Goal: Navigation & Orientation: Find specific page/section

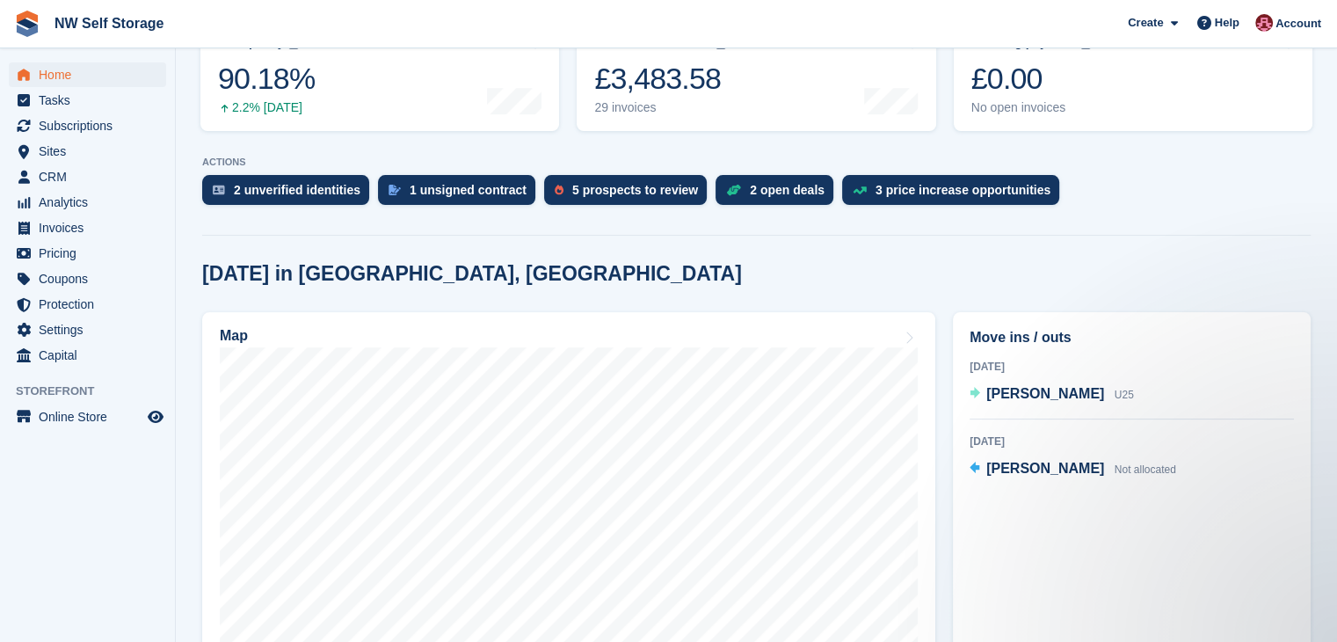
scroll to position [176, 0]
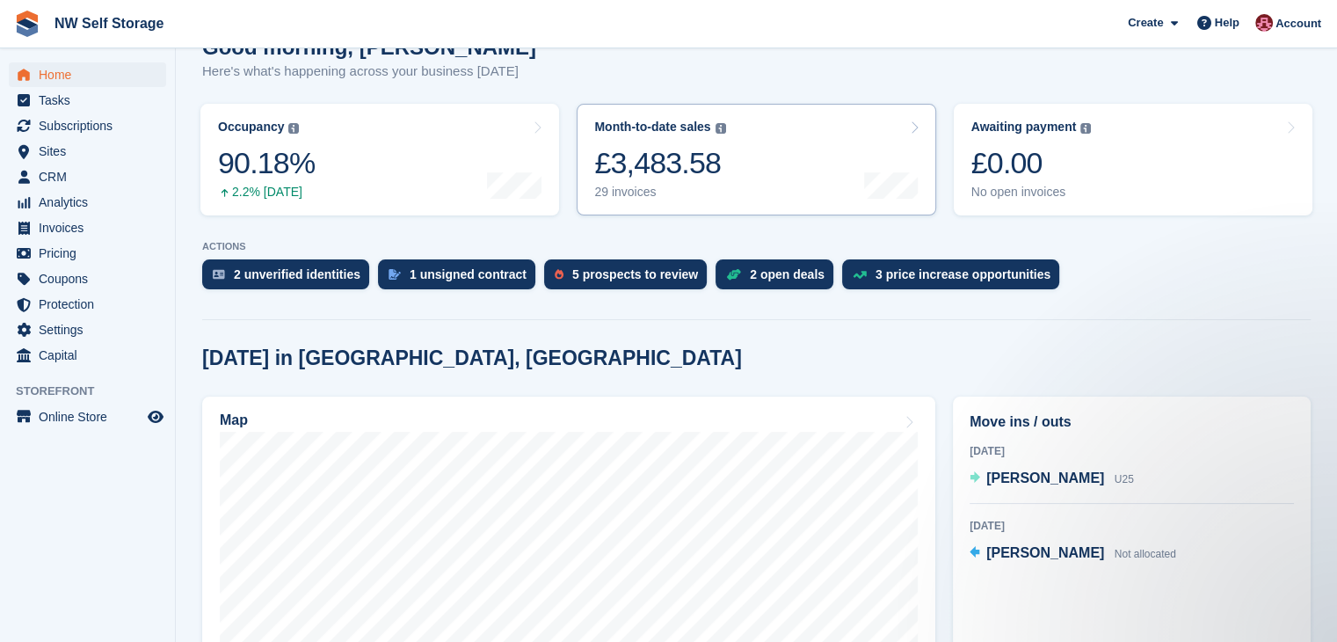
click at [653, 131] on div "Month-to-date sales" at bounding box center [652, 127] width 116 height 15
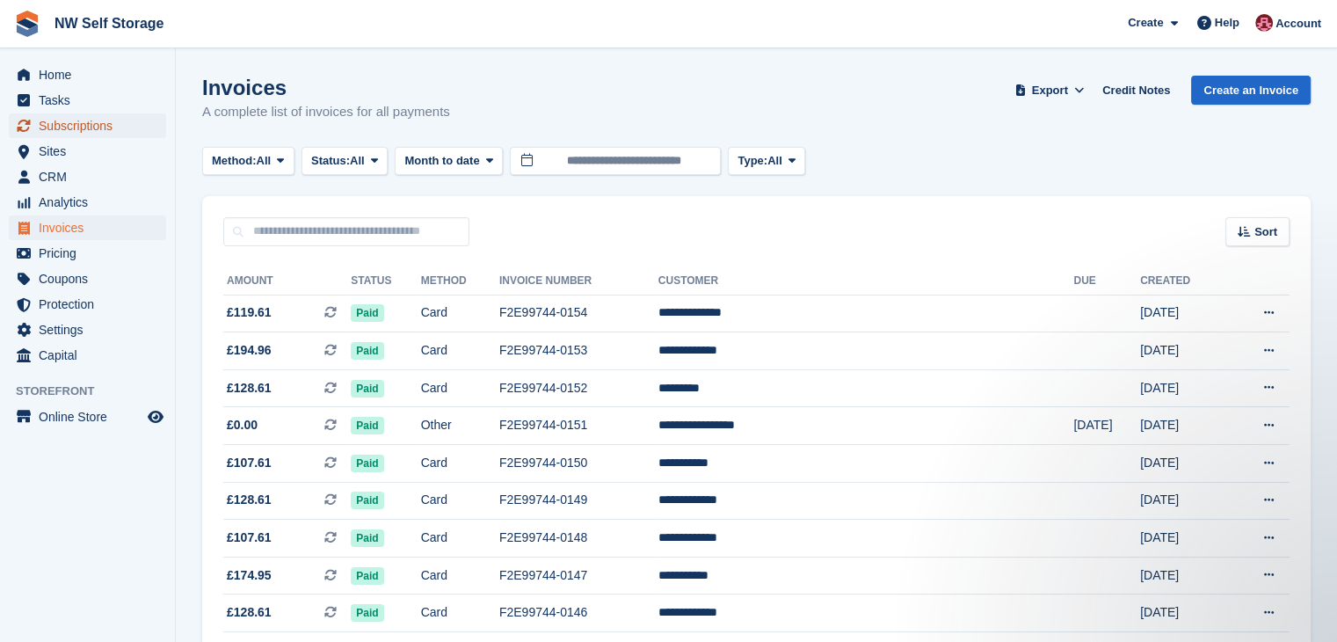
click at [85, 117] on span "Subscriptions" at bounding box center [92, 125] width 106 height 25
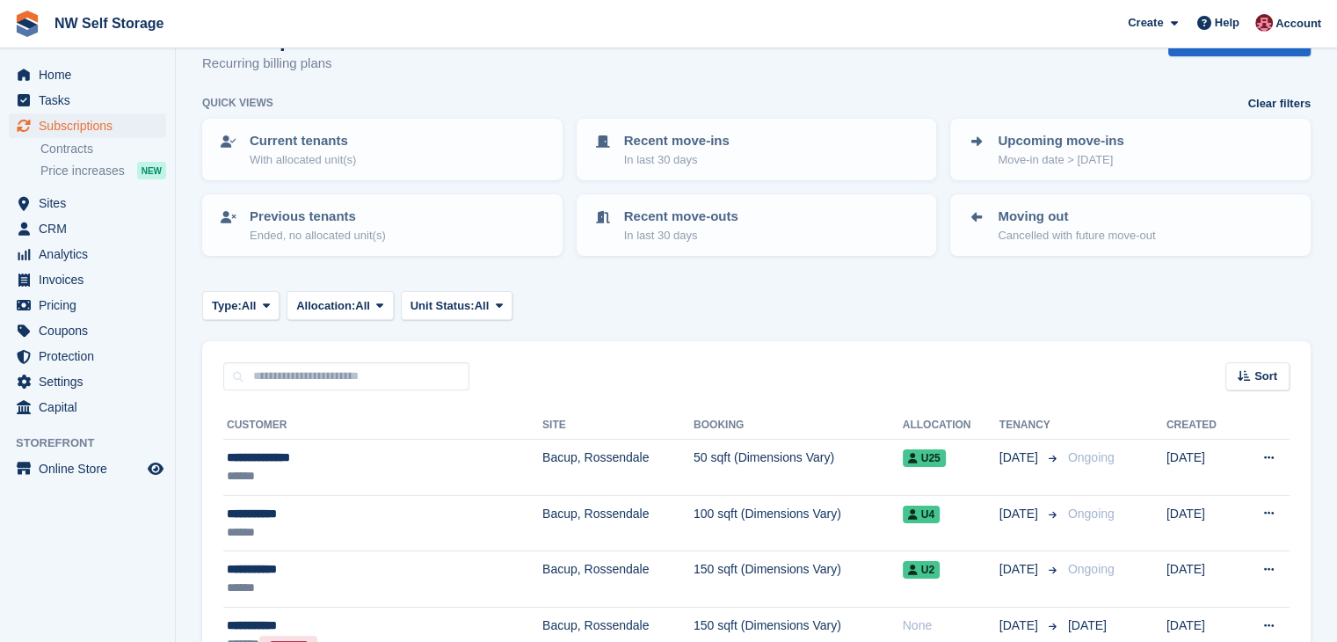
scroll to position [88, 0]
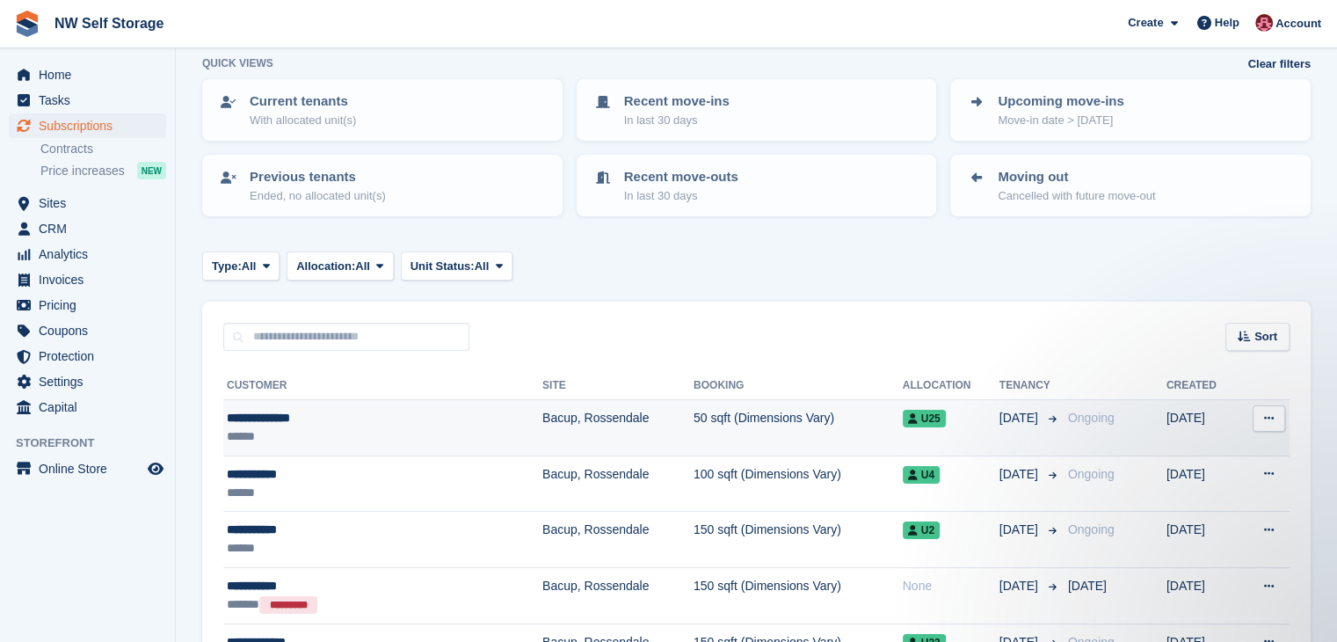
click at [422, 421] on div "**********" at bounding box center [338, 418] width 222 height 18
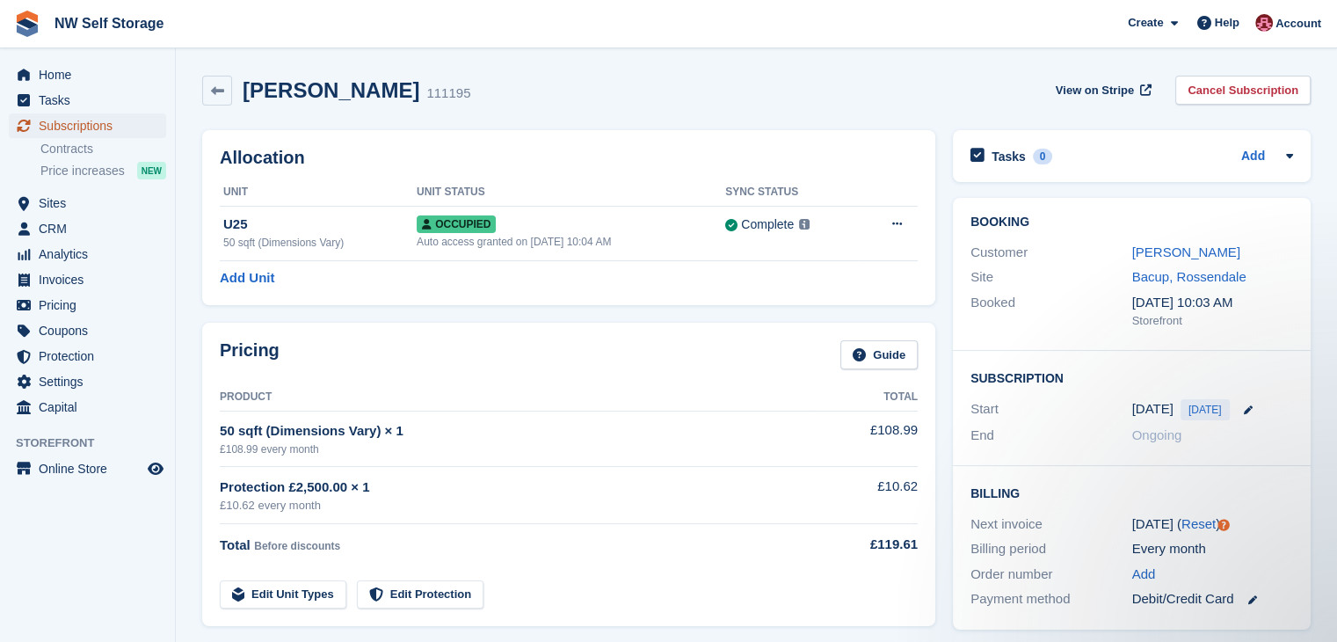
click at [81, 129] on span "Subscriptions" at bounding box center [92, 125] width 106 height 25
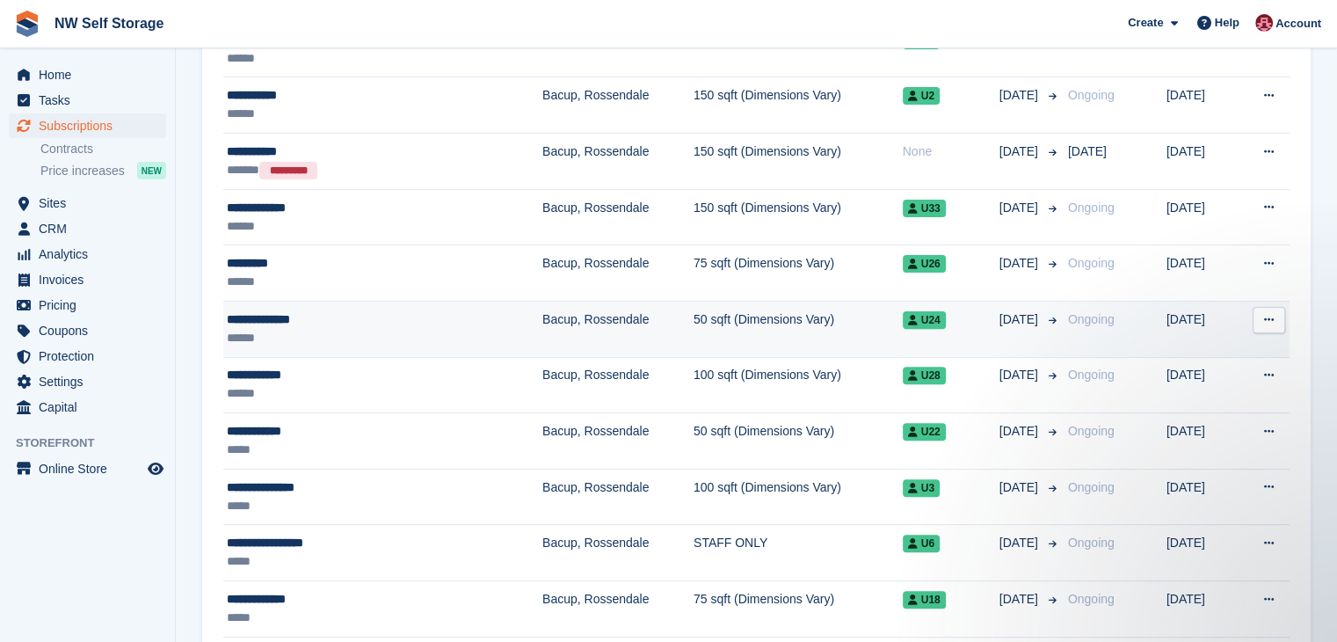
scroll to position [528, 0]
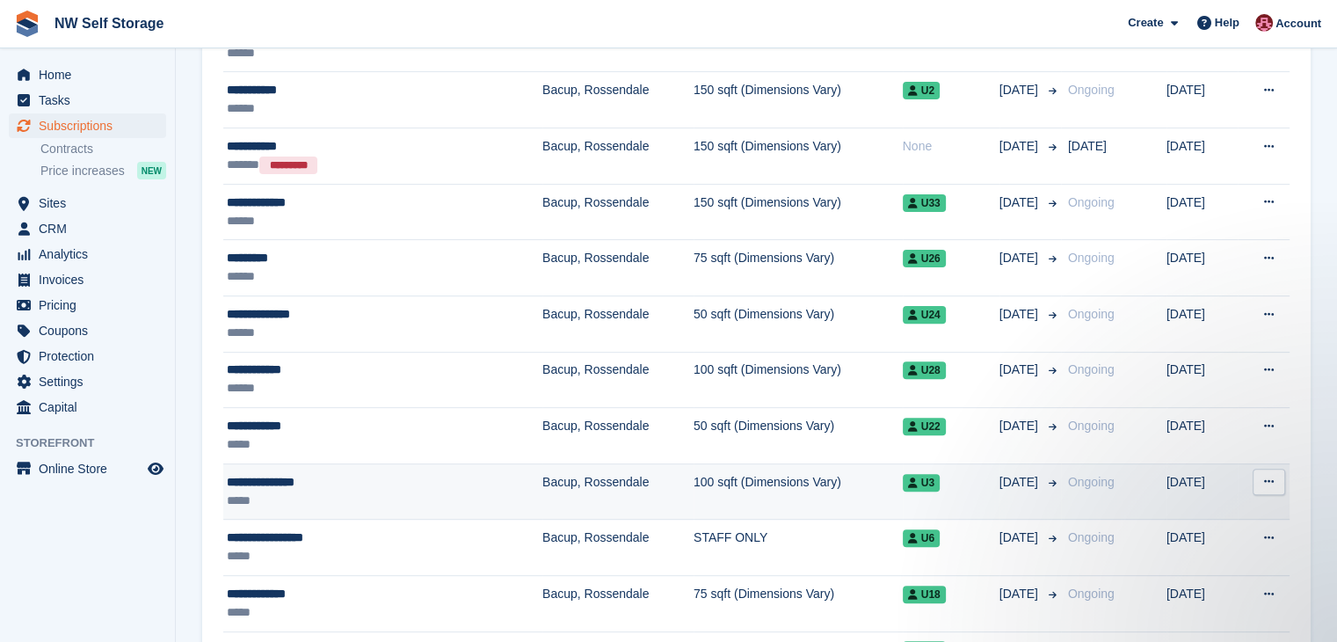
click at [369, 492] on div "*****" at bounding box center [338, 501] width 222 height 18
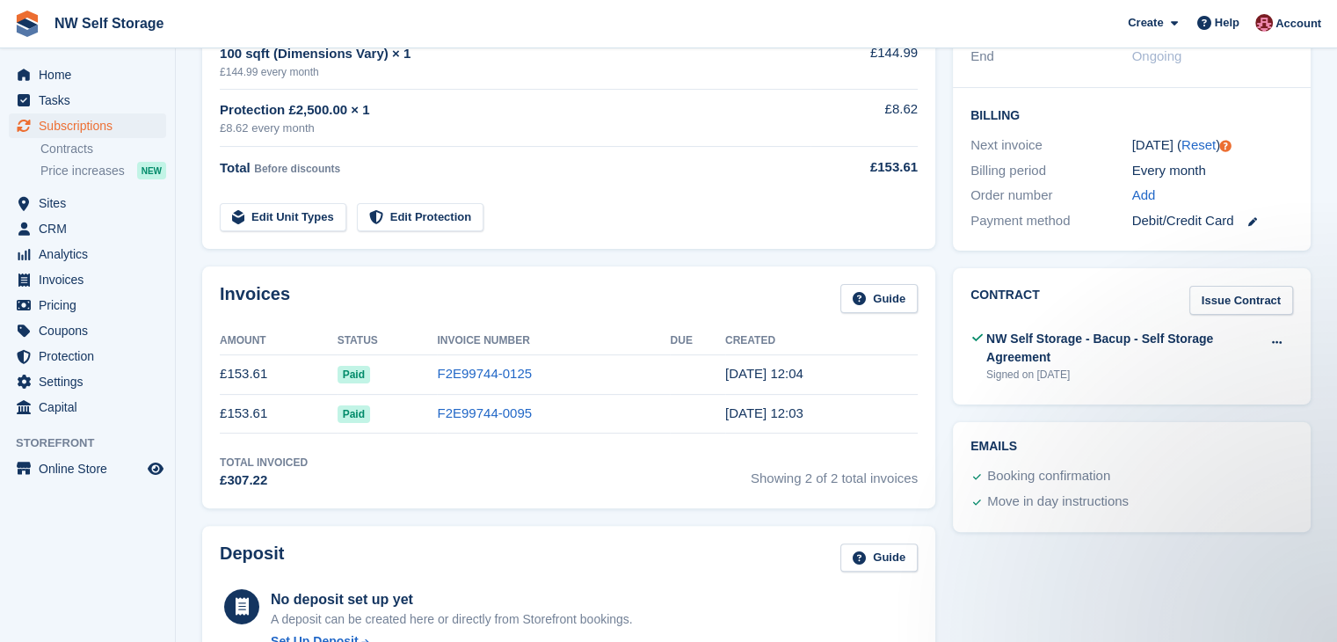
scroll to position [264, 0]
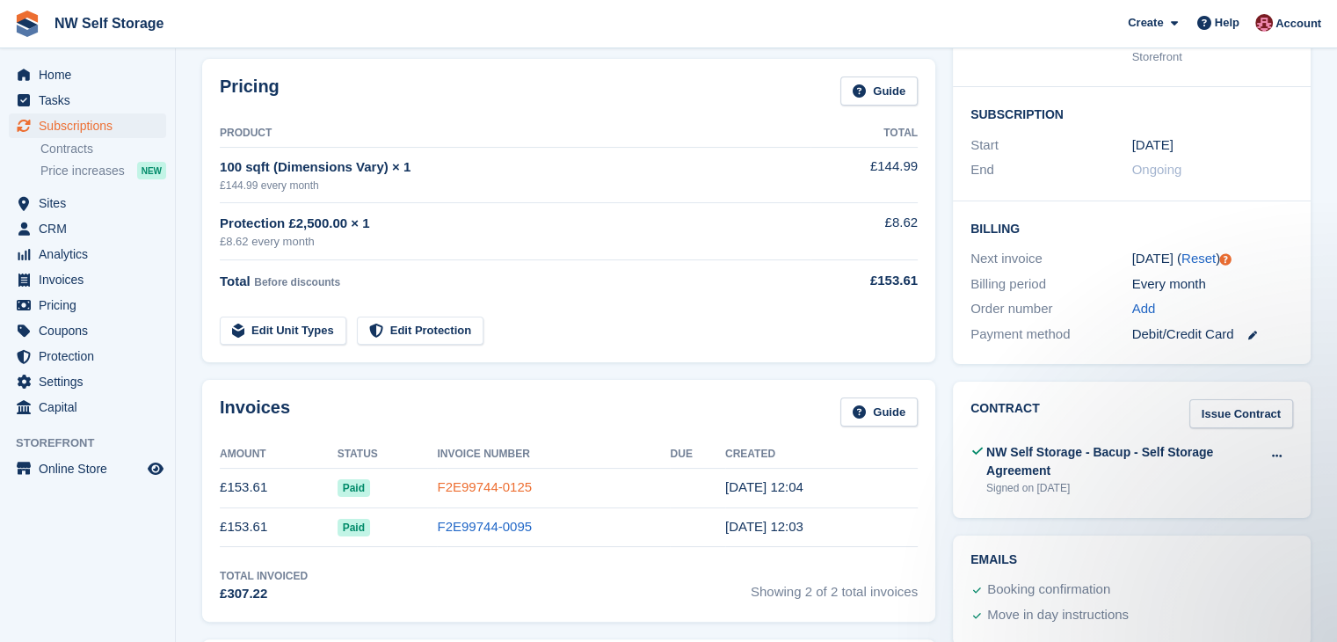
click at [452, 485] on link "F2E99744-0125" at bounding box center [484, 486] width 95 height 15
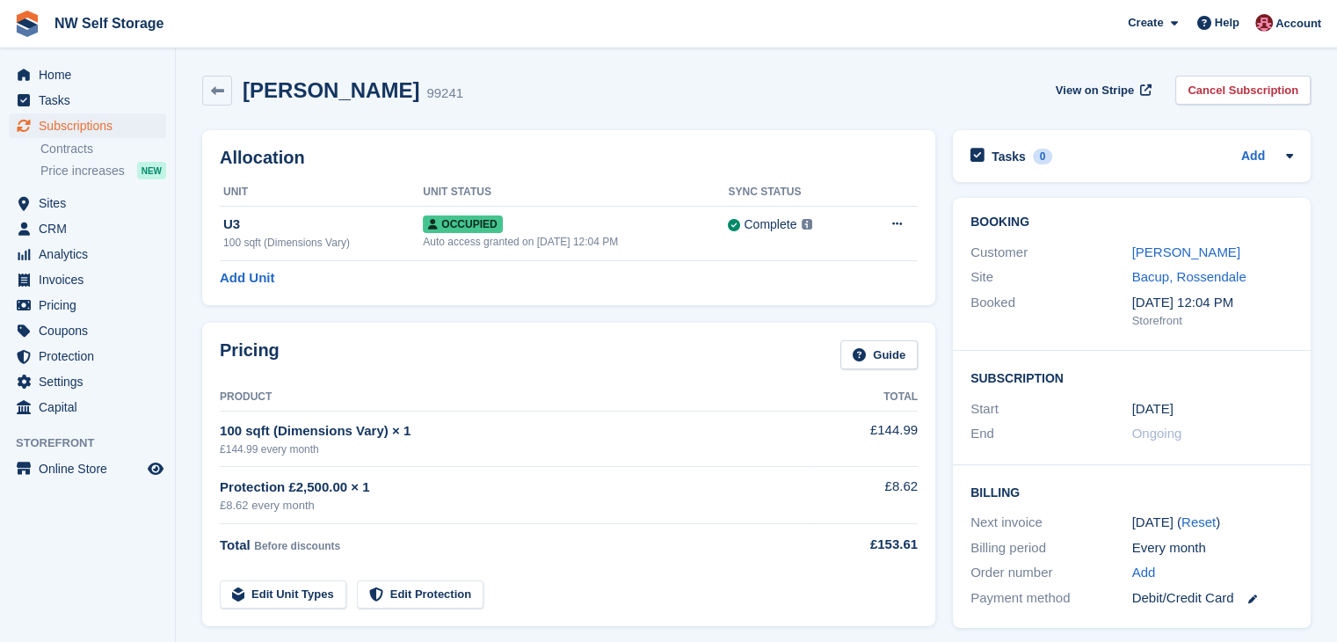
scroll to position [264, 0]
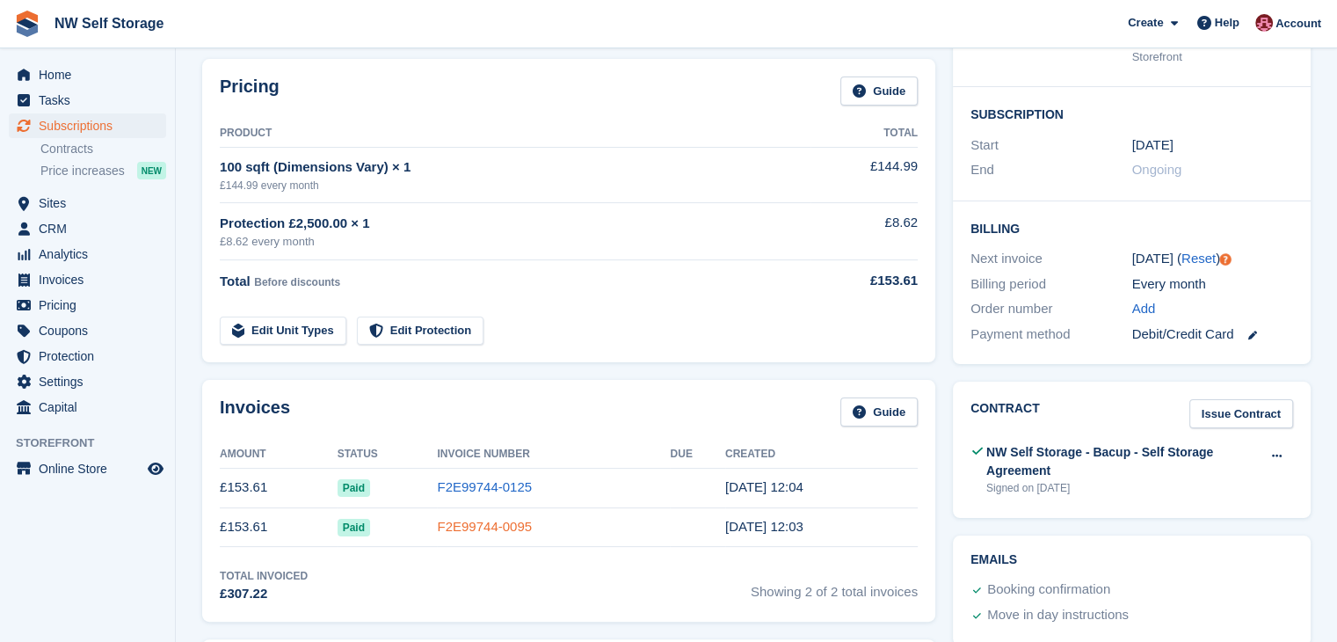
click at [483, 527] on link "F2E99744-0095" at bounding box center [484, 526] width 95 height 15
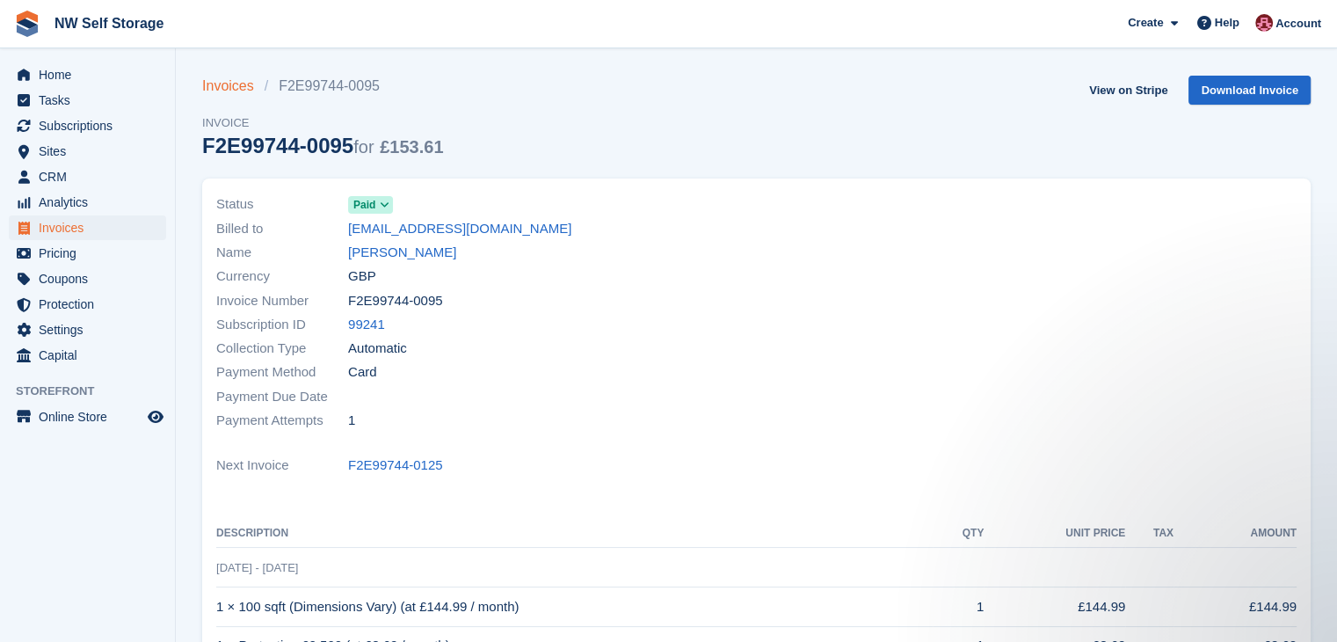
click at [244, 91] on link "Invoices" at bounding box center [233, 86] width 62 height 21
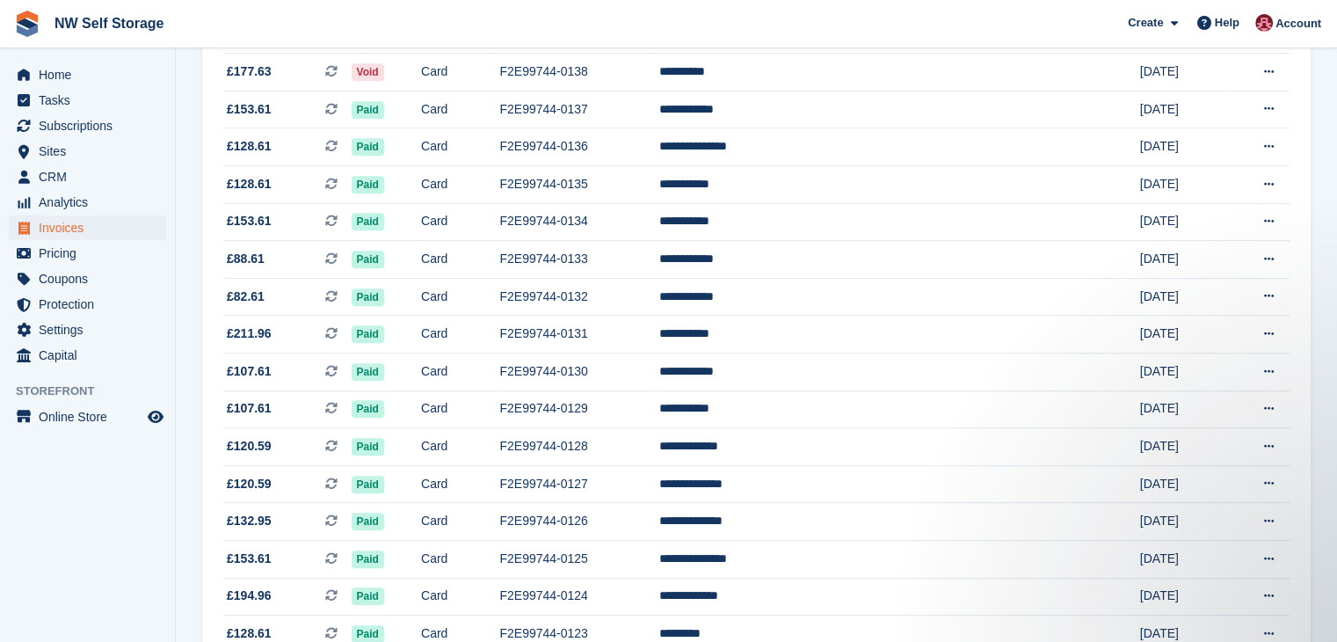
scroll to position [879, 0]
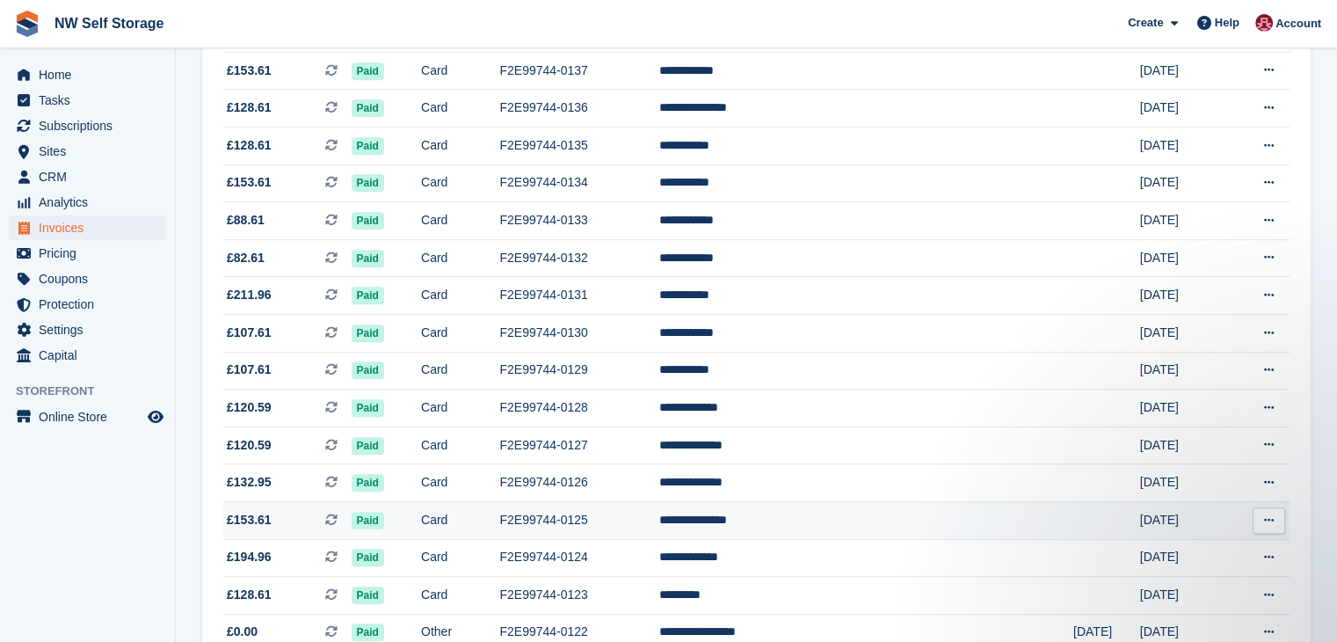
click at [292, 527] on span "£153.61 This is a recurring subscription invoice." at bounding box center [287, 520] width 128 height 18
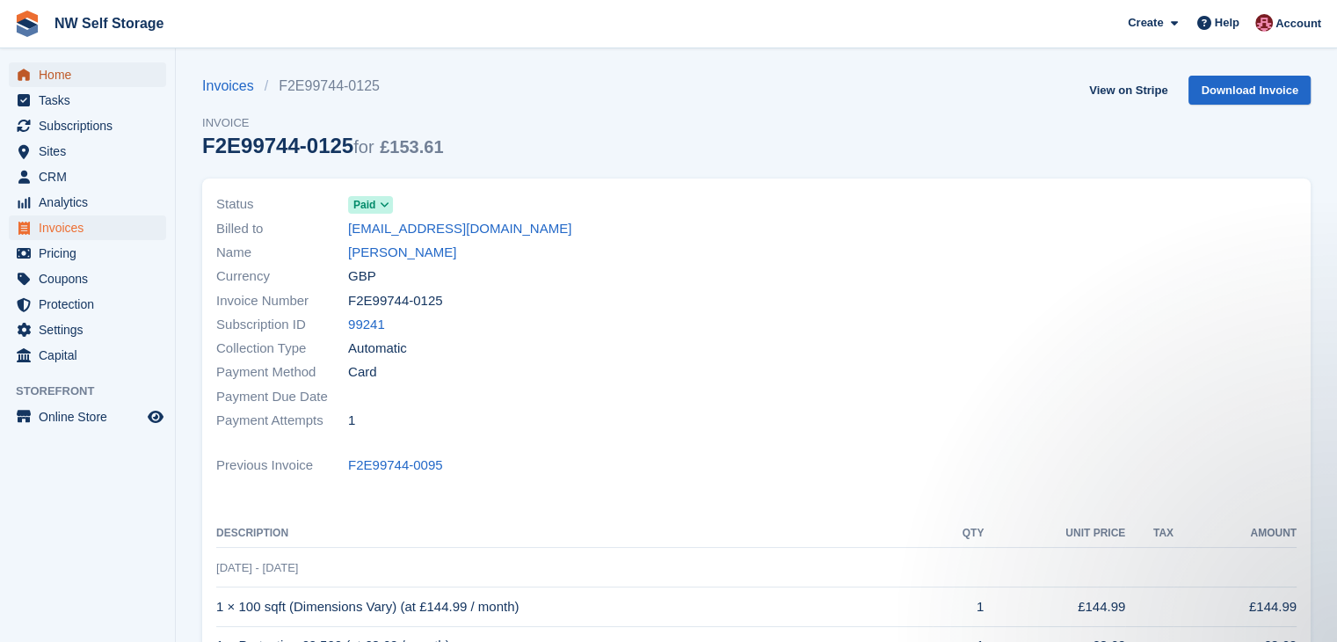
drag, startPoint x: 70, startPoint y: 80, endPoint x: 74, endPoint y: 69, distance: 12.0
click at [70, 79] on span "Home" at bounding box center [92, 74] width 106 height 25
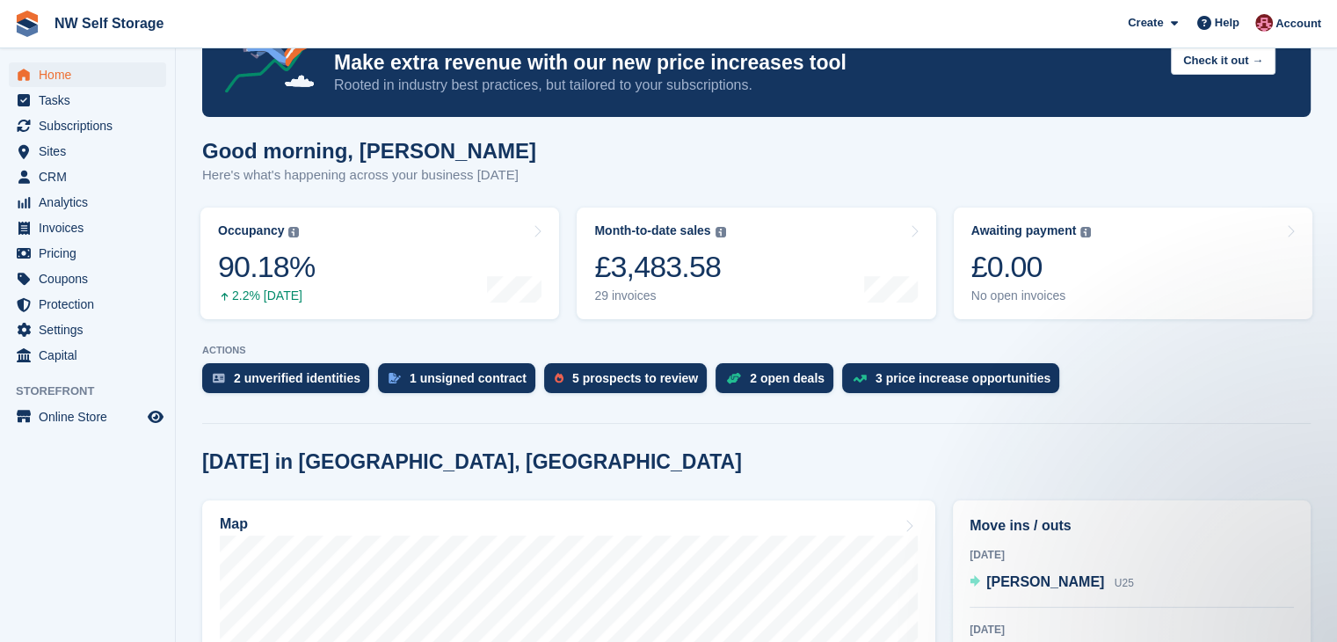
scroll to position [176, 0]
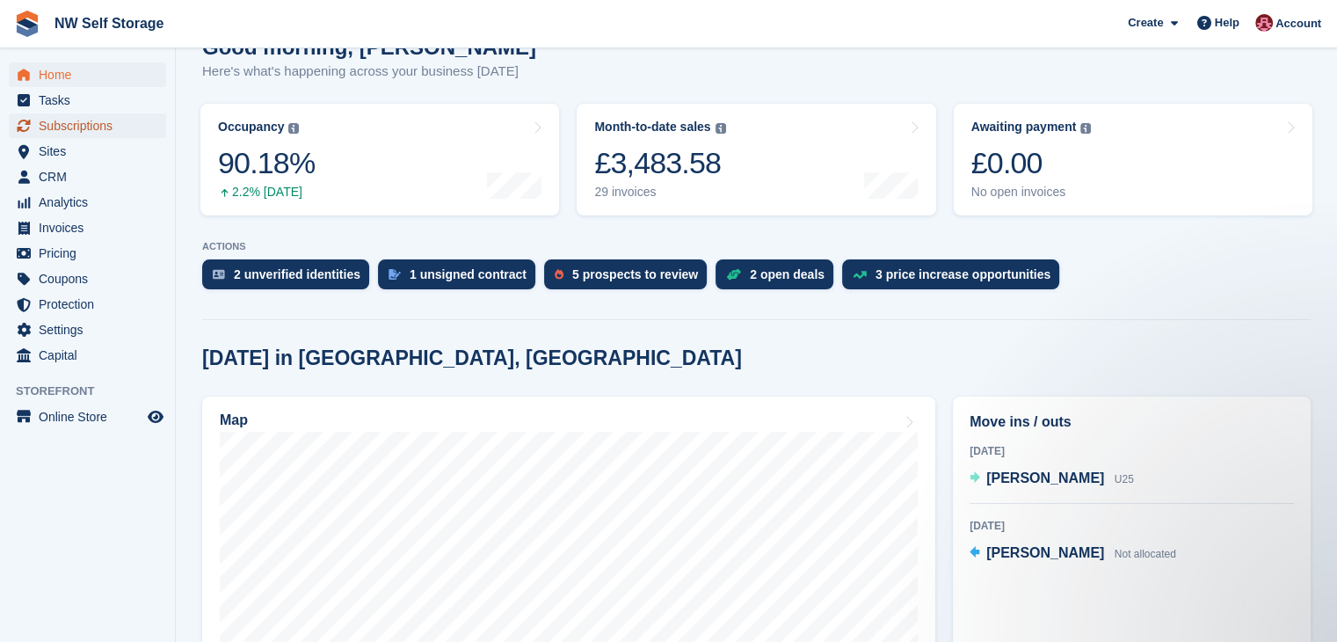
click at [94, 127] on span "Subscriptions" at bounding box center [92, 125] width 106 height 25
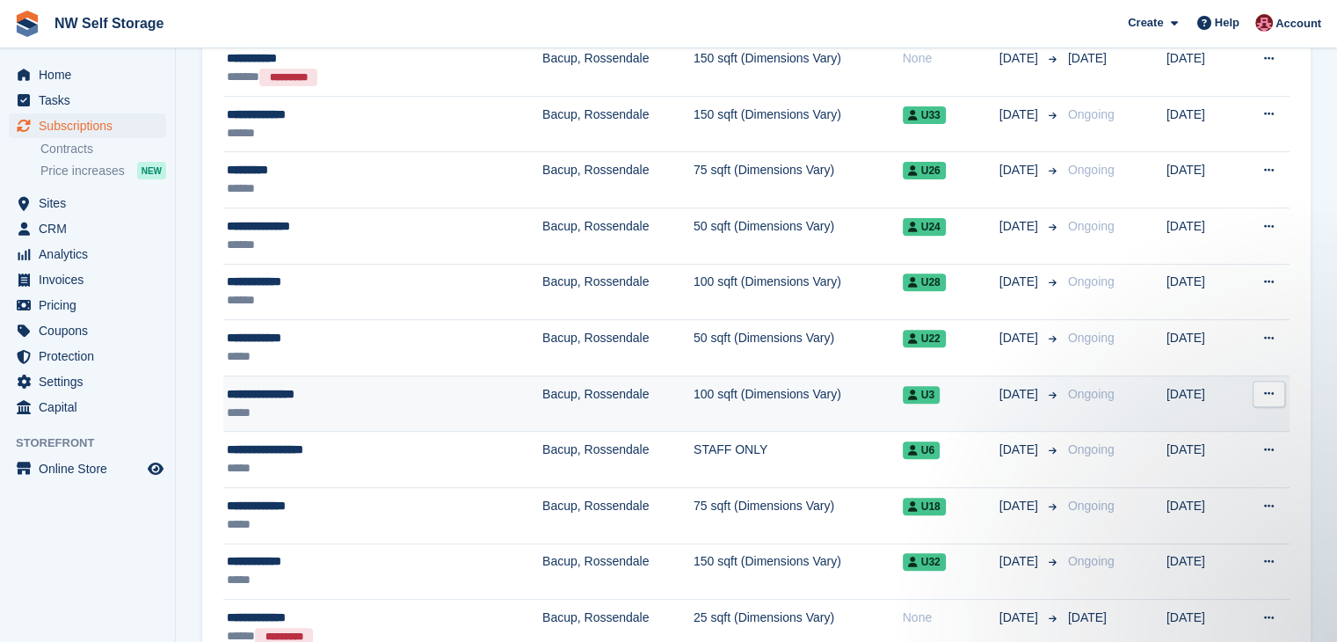
click div "**********"
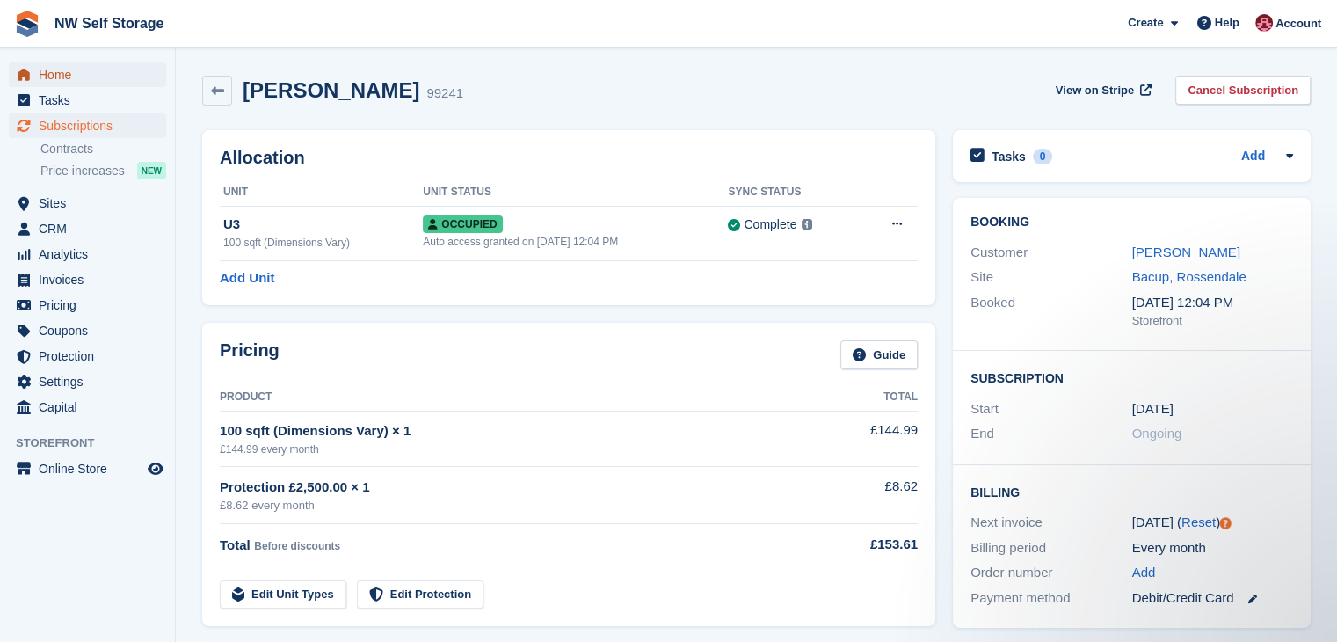
click at [84, 75] on span "Home" at bounding box center [92, 74] width 106 height 25
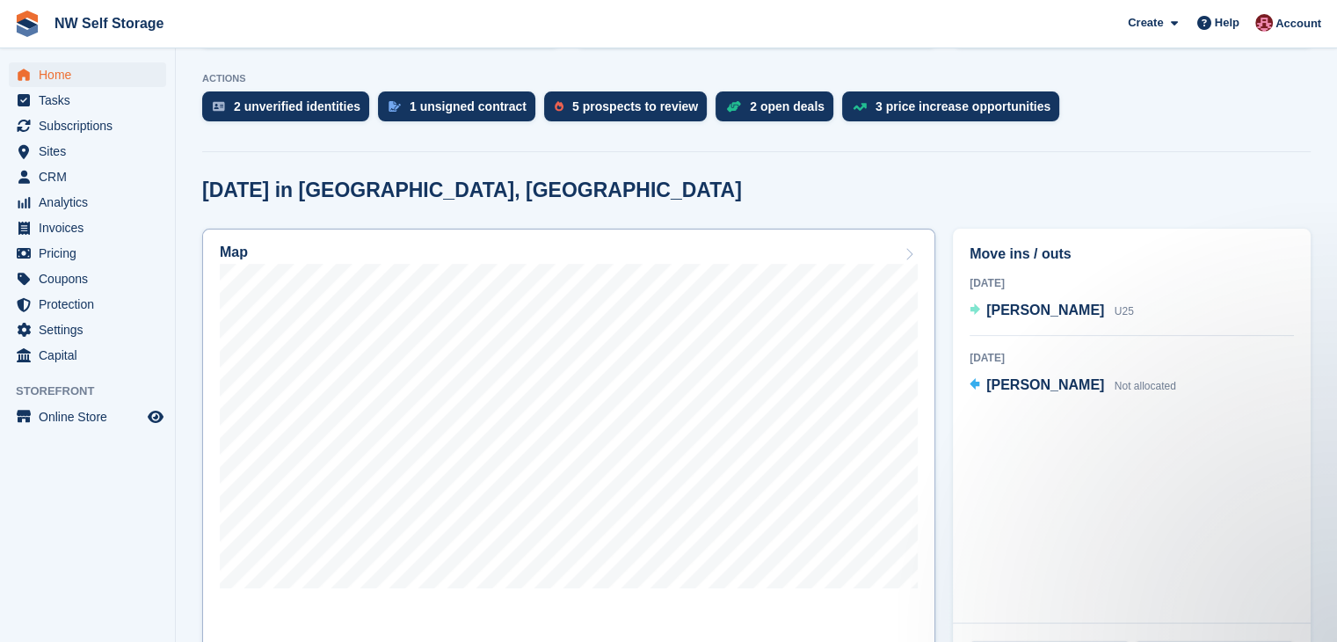
scroll to position [440, 0]
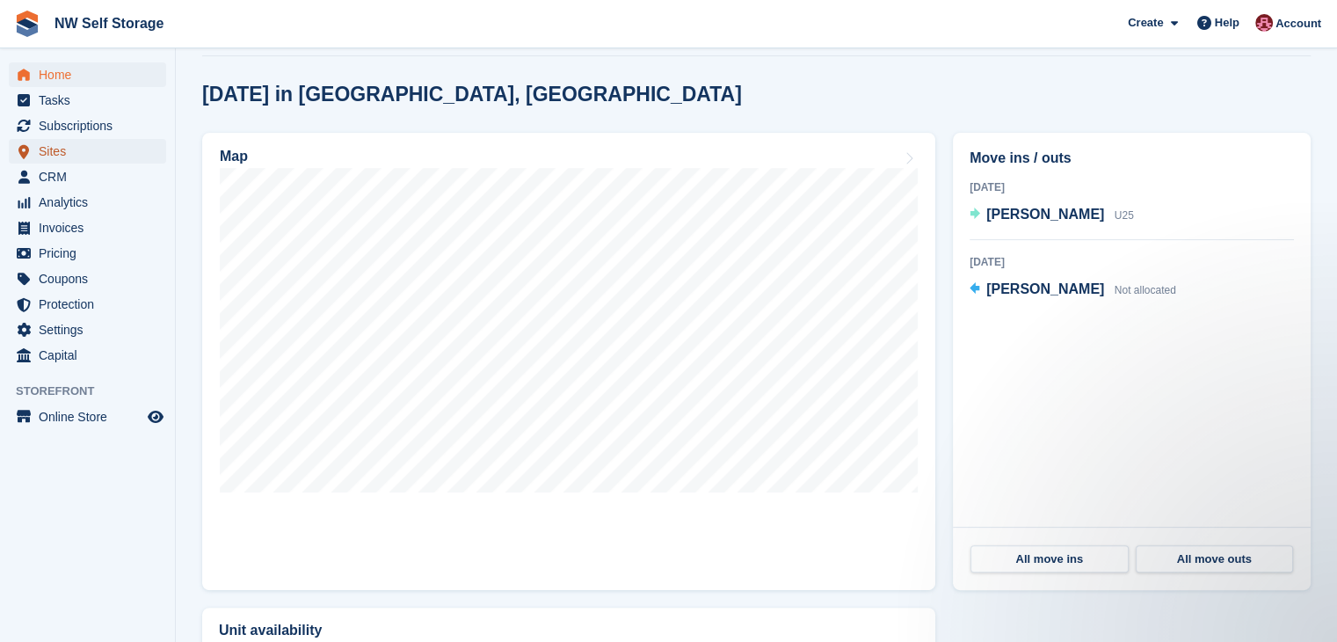
click at [64, 154] on span "Sites" at bounding box center [92, 151] width 106 height 25
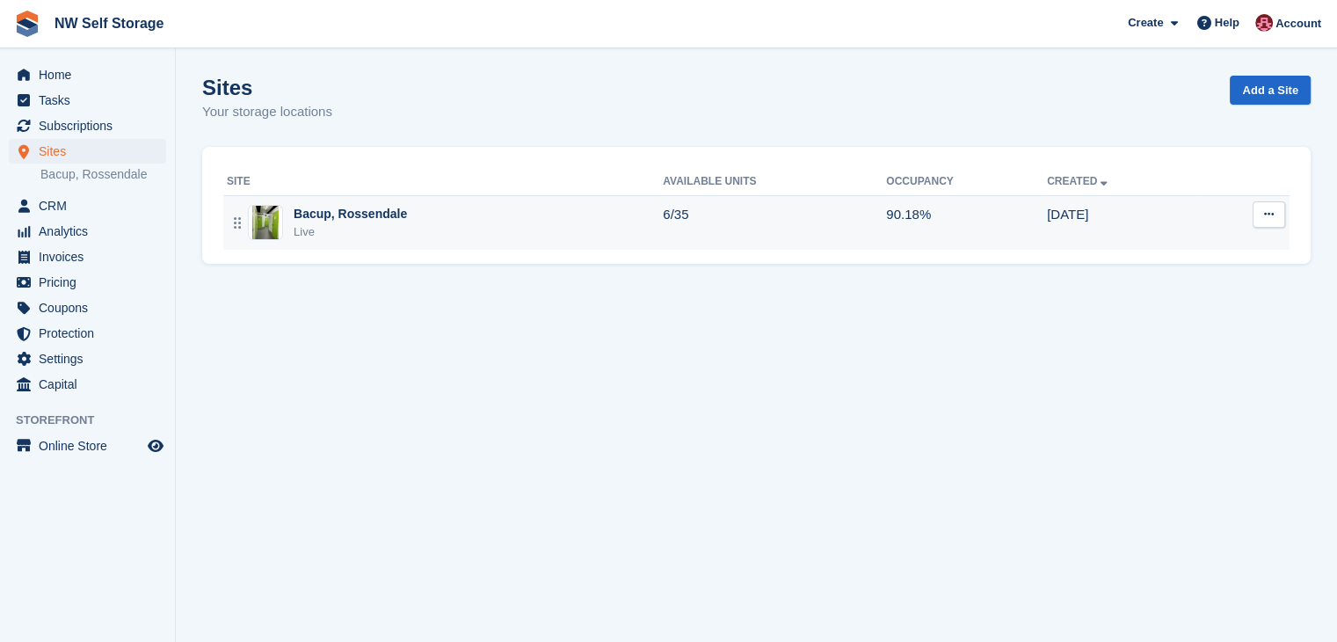
click at [390, 211] on div "Bacup, Rossendale" at bounding box center [350, 214] width 113 height 18
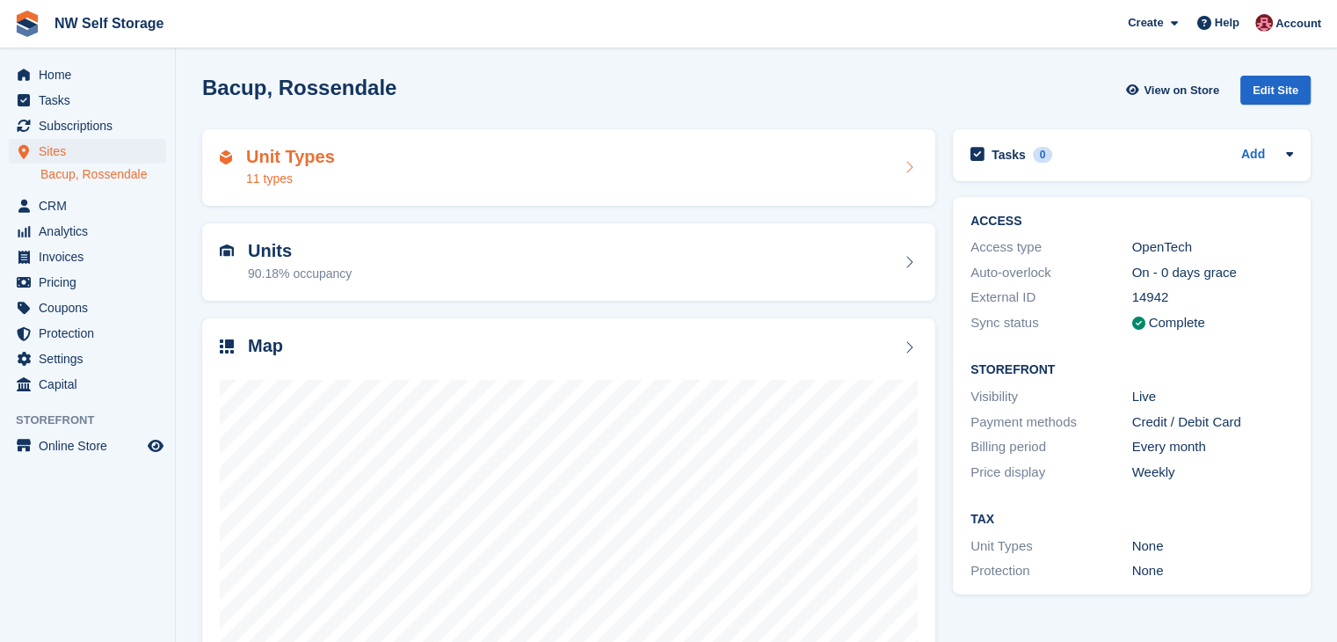
click at [429, 167] on div "Unit Types 11 types" at bounding box center [569, 168] width 698 height 42
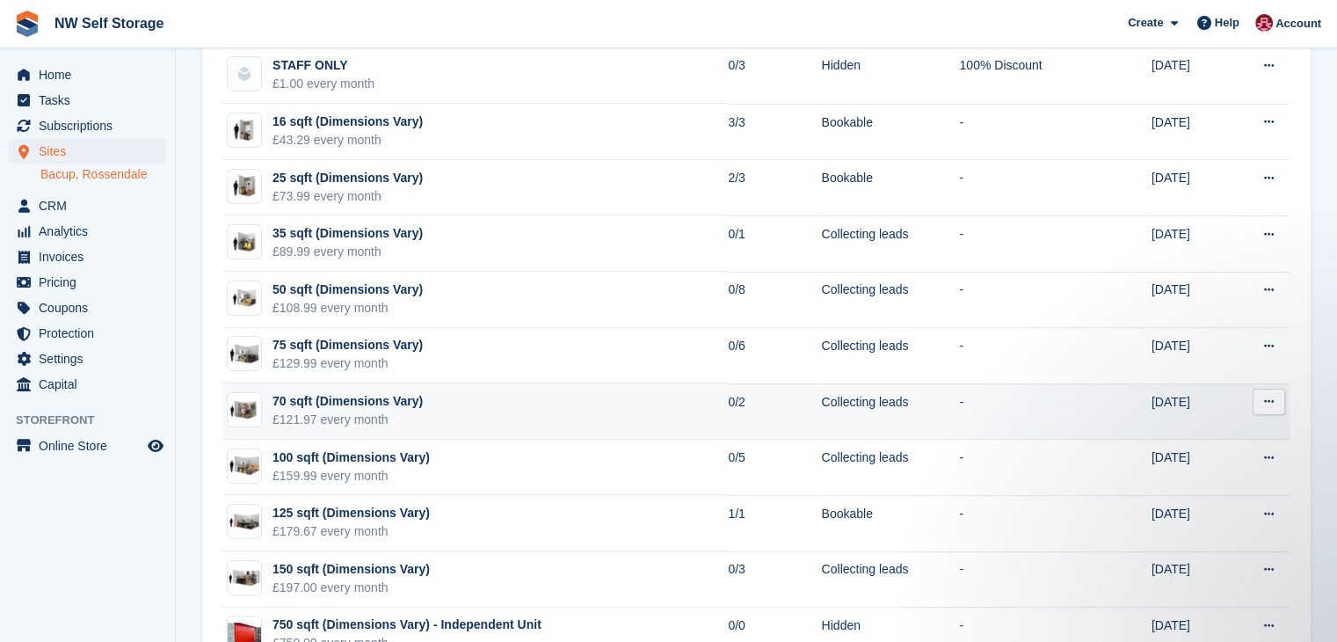
scroll to position [219, 0]
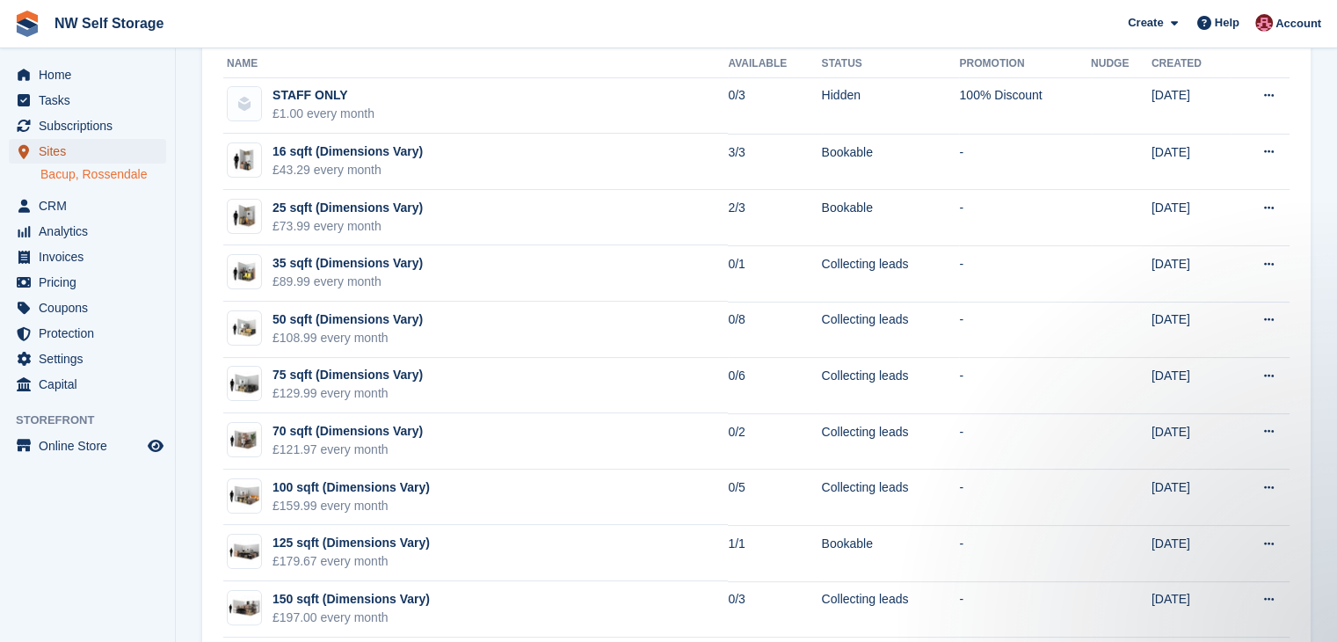
click at [49, 148] on span "Sites" at bounding box center [92, 151] width 106 height 25
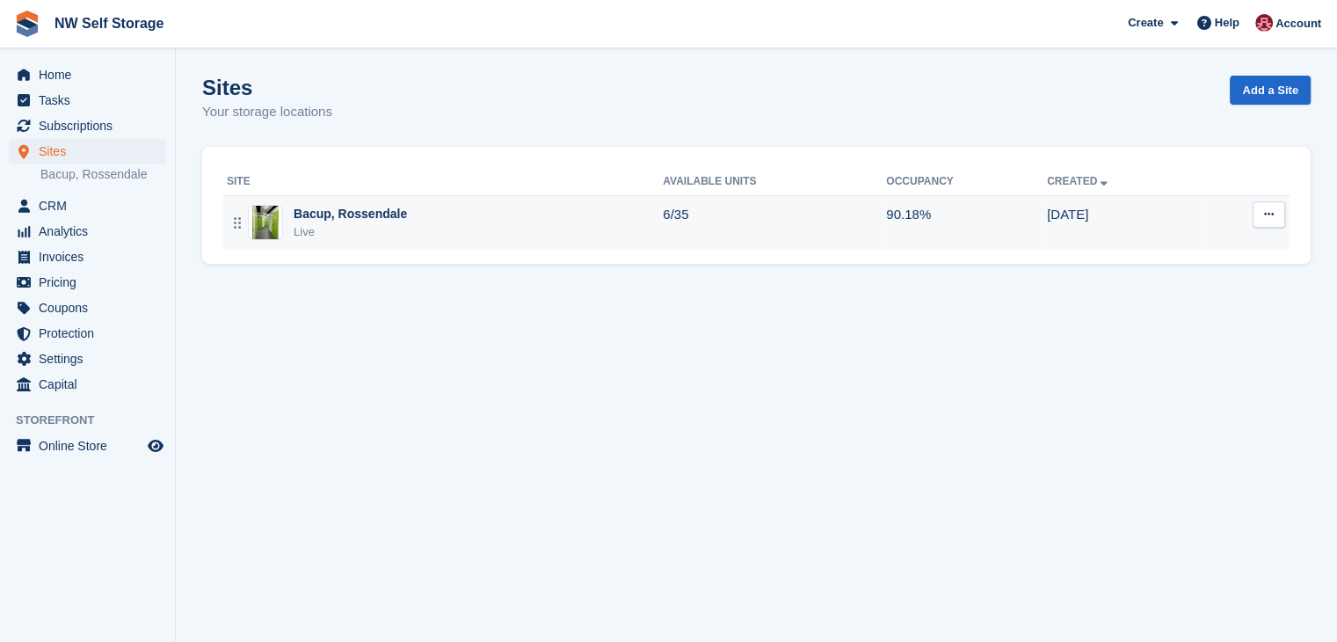
click at [360, 222] on div "Bacup, Rossendale" at bounding box center [350, 214] width 113 height 18
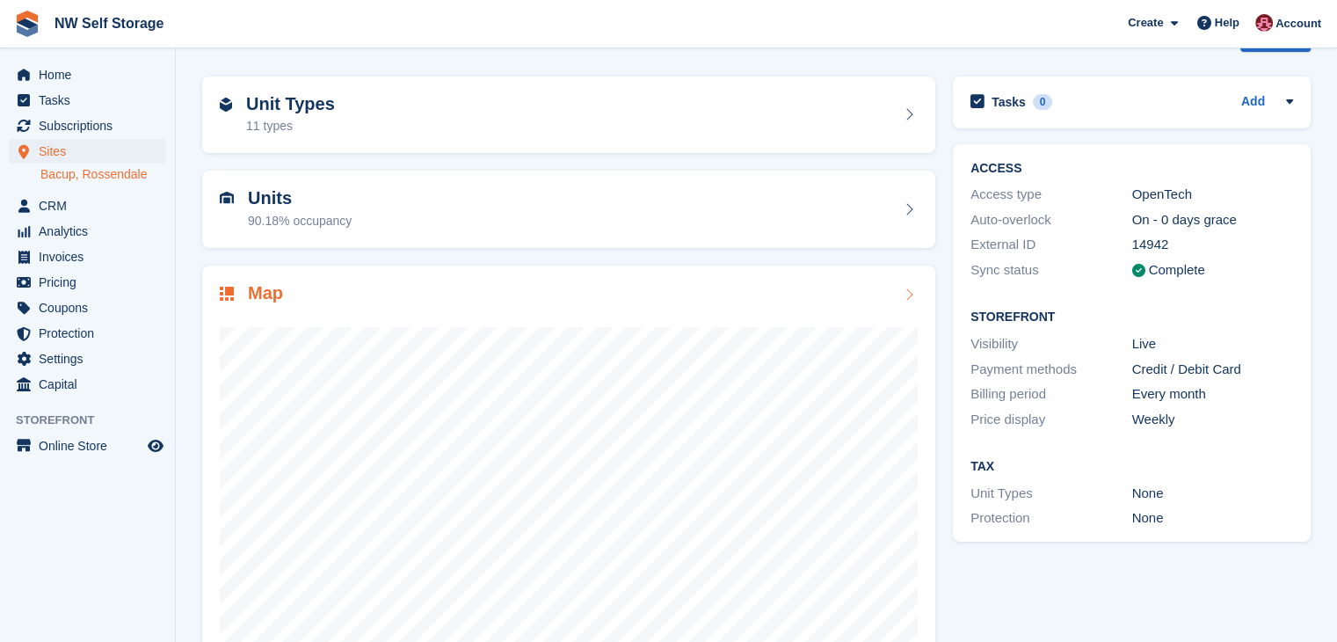
scroll to position [108, 0]
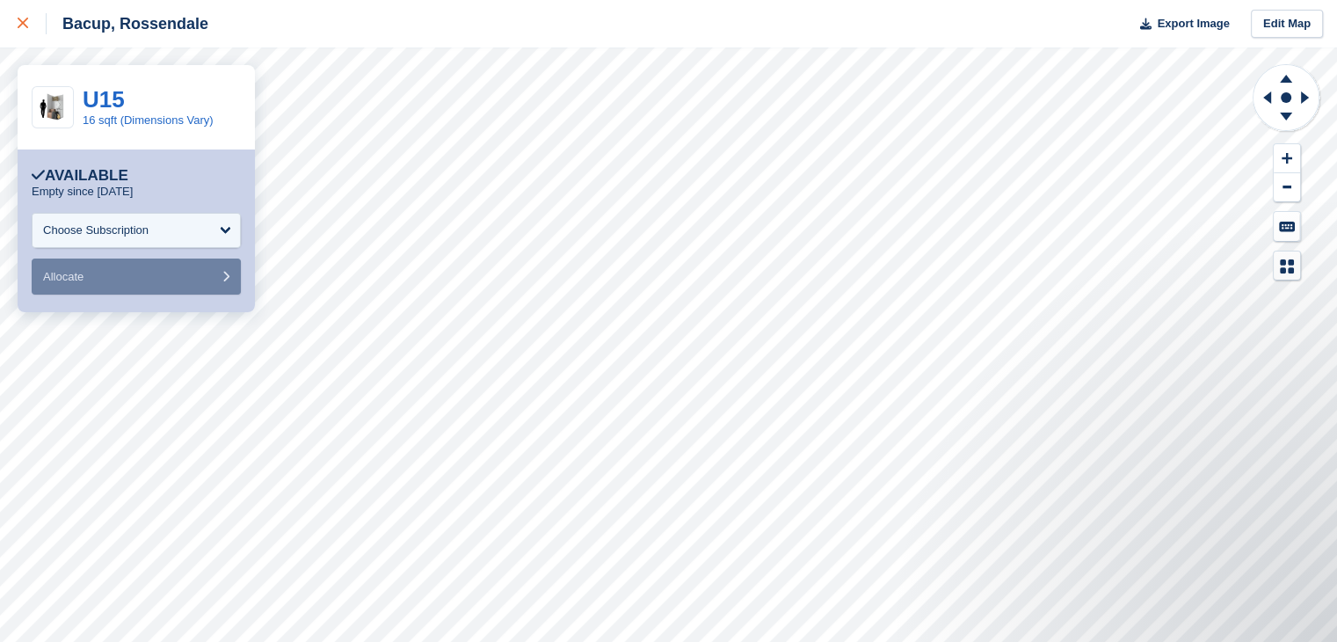
click at [18, 25] on icon at bounding box center [23, 23] width 11 height 11
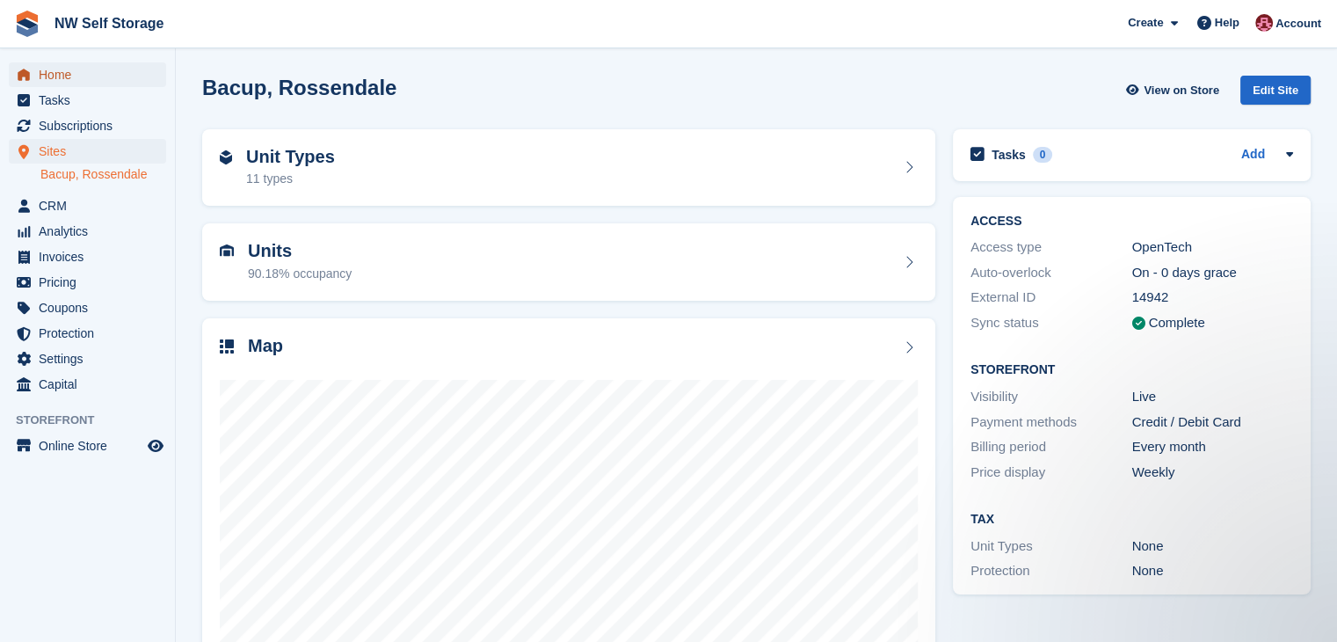
click at [70, 69] on span "Home" at bounding box center [92, 74] width 106 height 25
